Goal: Transaction & Acquisition: Purchase product/service

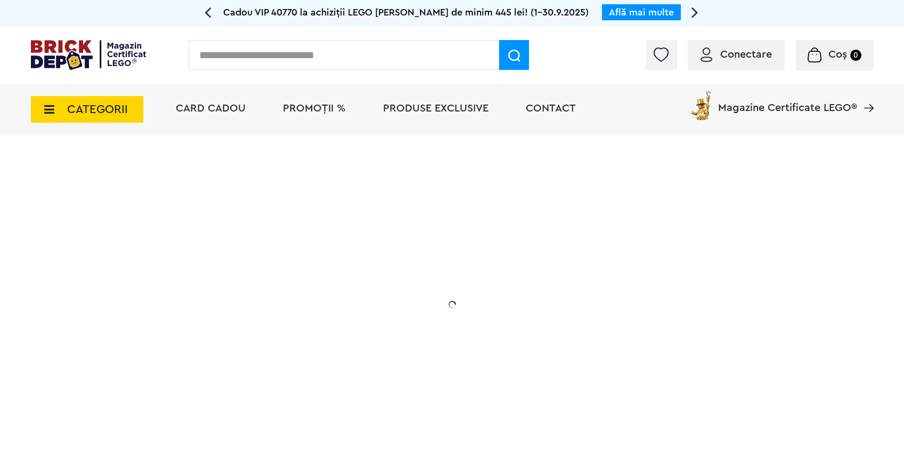
click at [316, 109] on span "PROMOȚII %" at bounding box center [314, 108] width 63 height 11
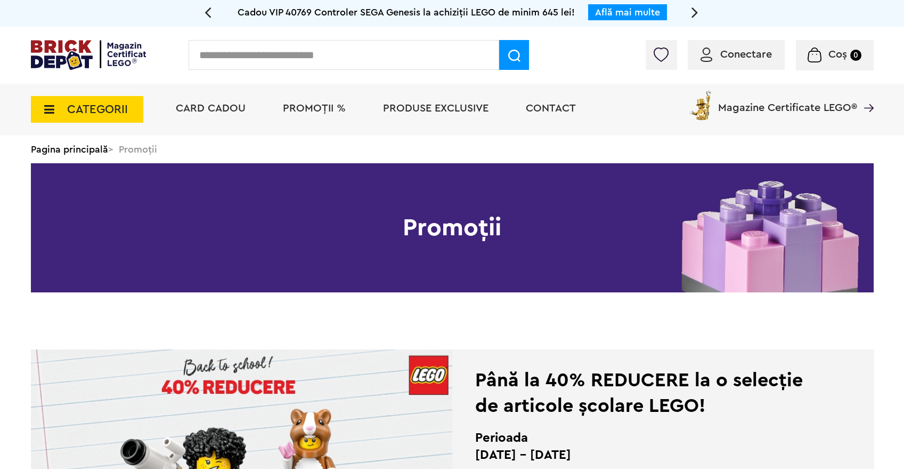
click at [302, 100] on li "PROMOȚII %" at bounding box center [314, 110] width 84 height 52
click at [318, 103] on span "PROMOȚII %" at bounding box center [314, 108] width 63 height 11
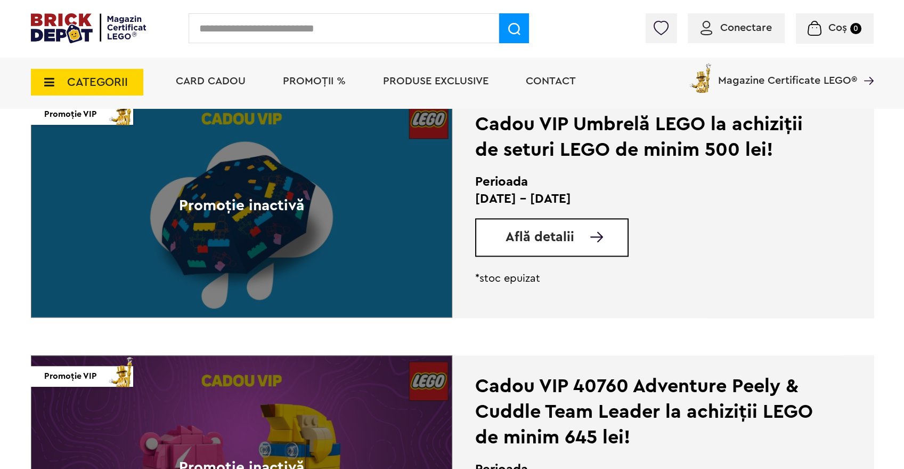
scroll to position [2013, 0]
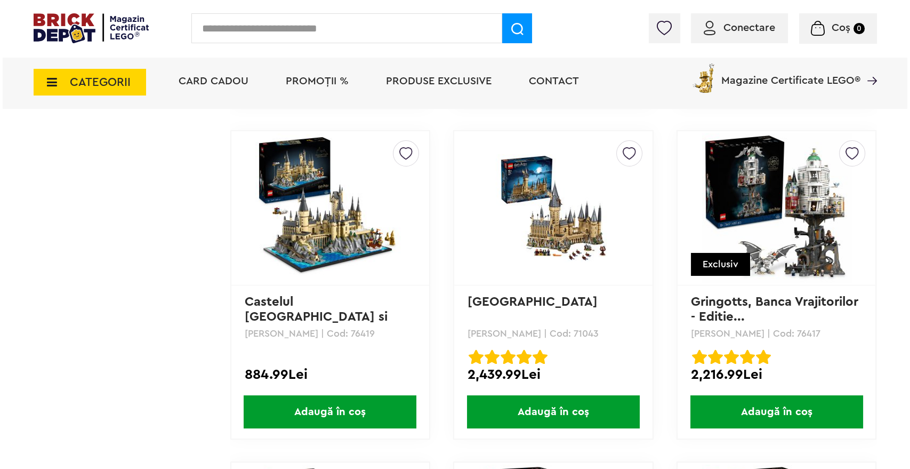
scroll to position [5034, 0]
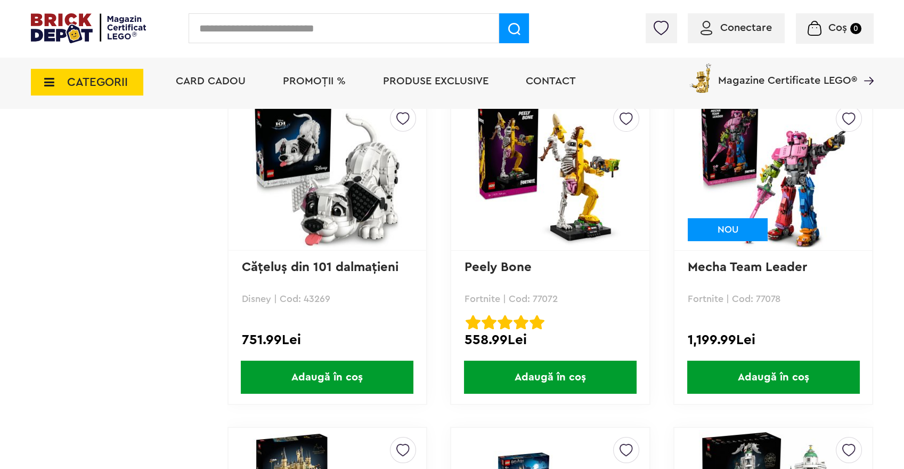
click at [276, 33] on input "text" at bounding box center [344, 28] width 311 height 30
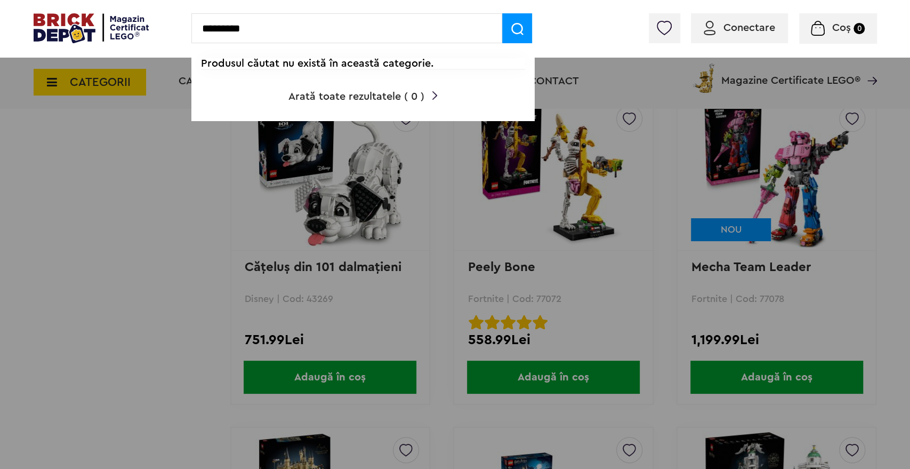
type input "*********"
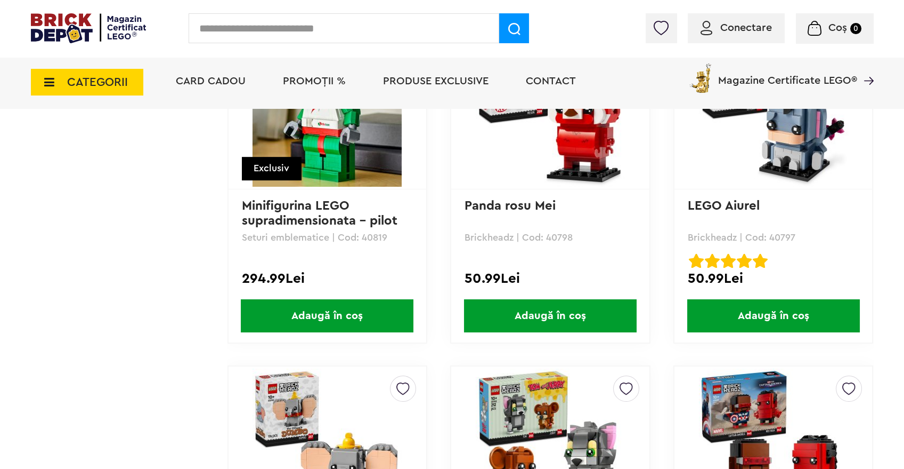
scroll to position [1125, 0]
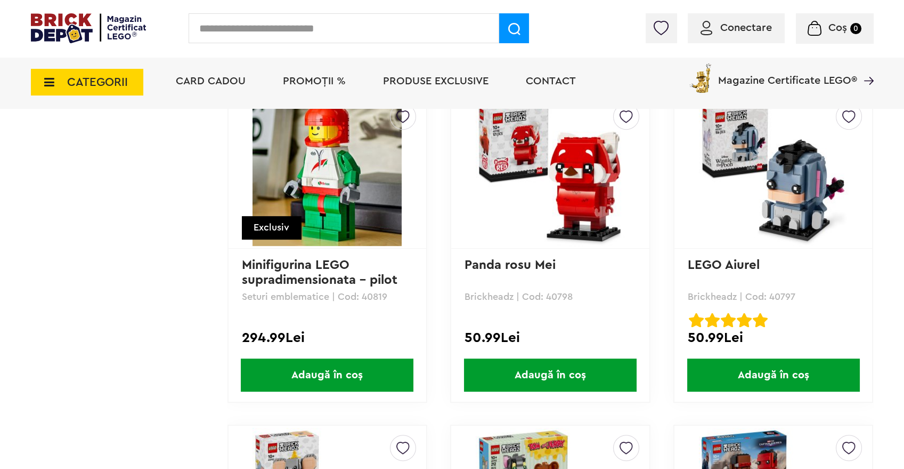
click at [578, 174] on img at bounding box center [550, 170] width 149 height 149
